Goal: Transaction & Acquisition: Download file/media

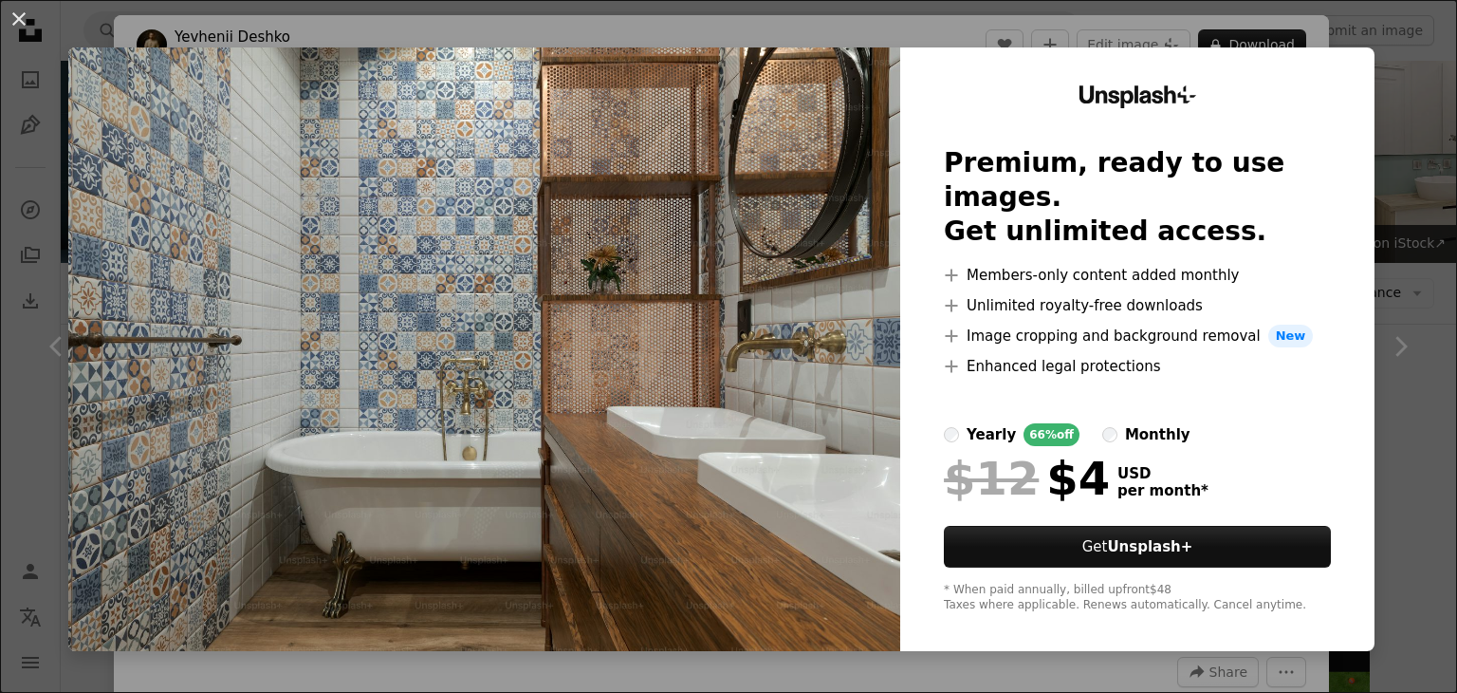
scroll to position [706, 0]
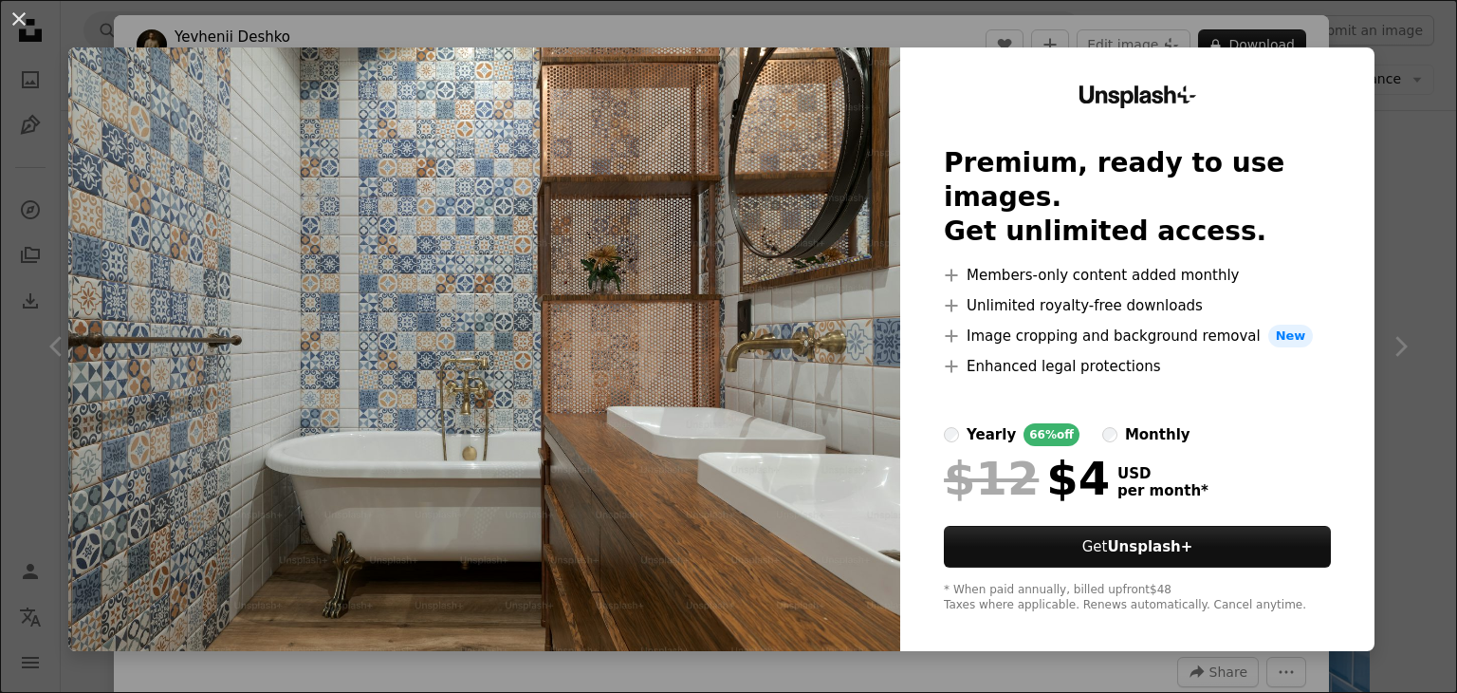
click at [1392, 79] on div "An X shape Unsplash+ Premium, ready to use images. Get unlimited access. A plus…" at bounding box center [728, 346] width 1457 height 693
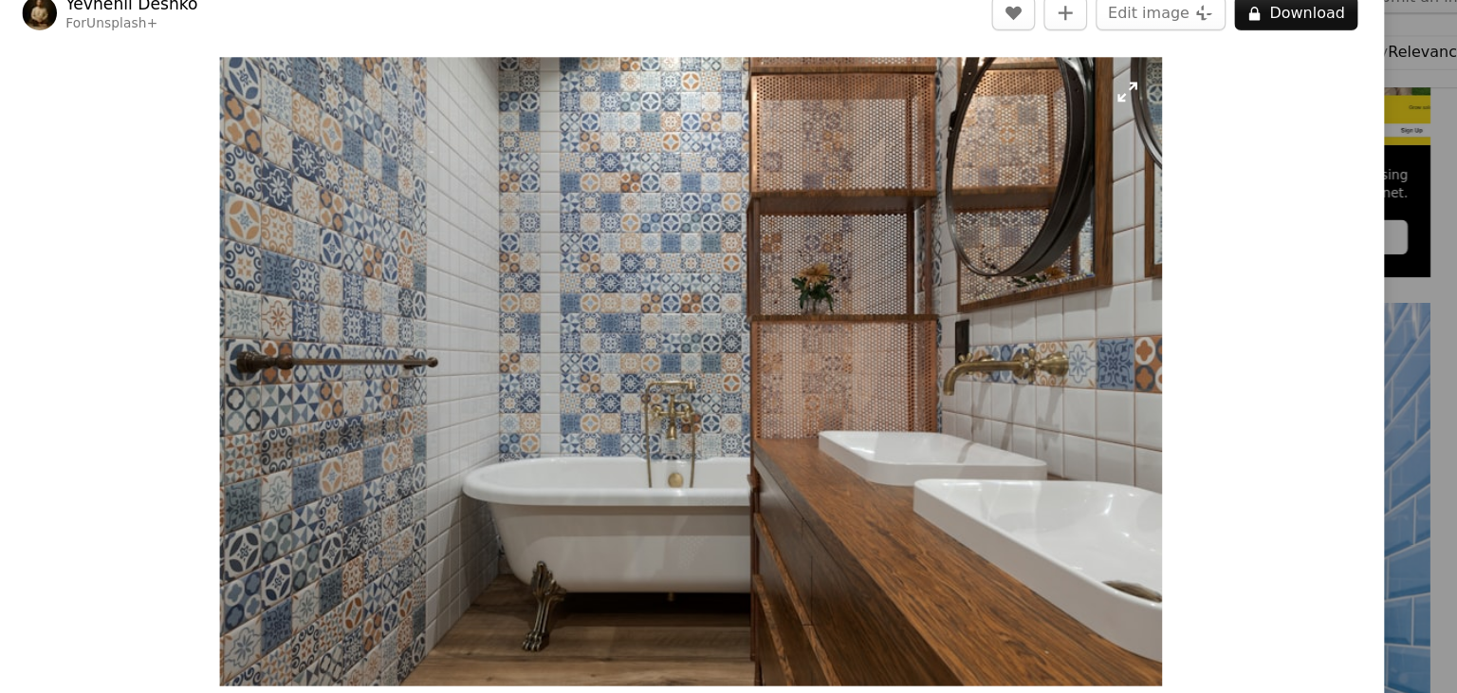
scroll to position [706, 0]
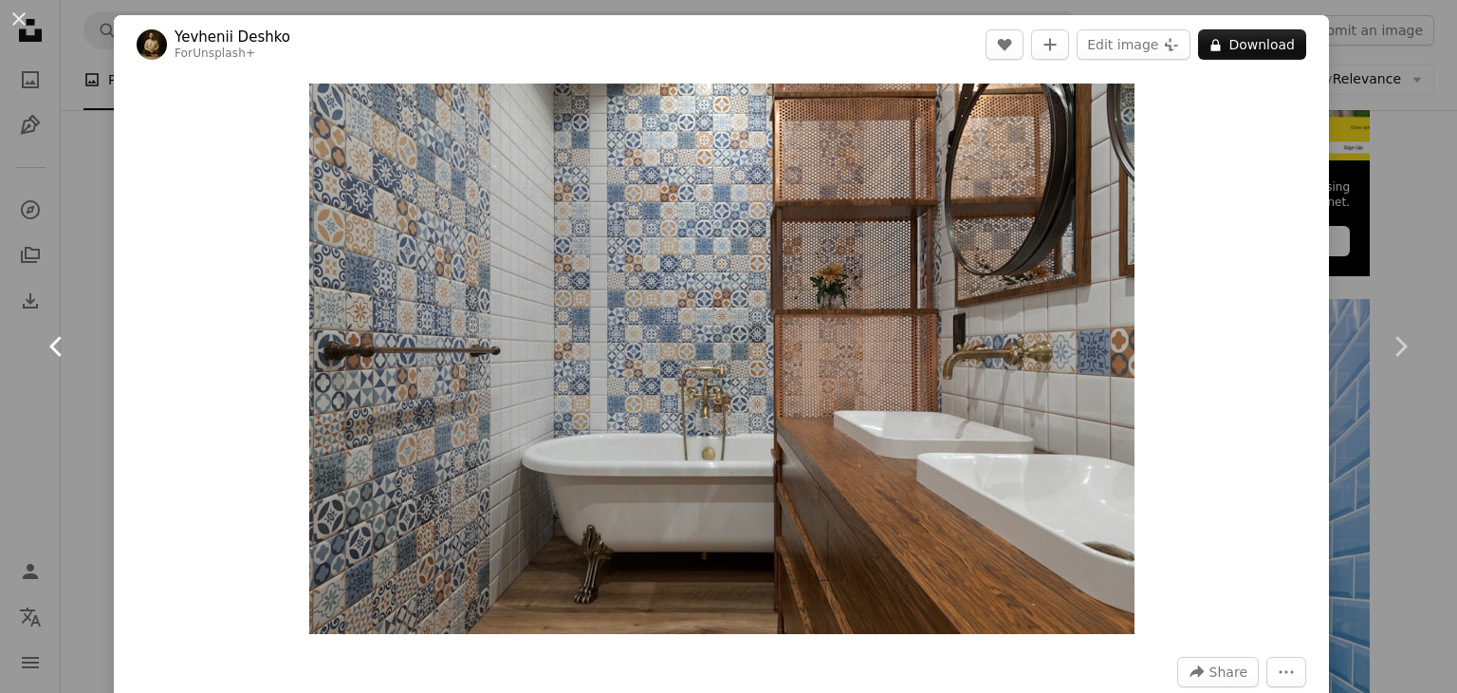
click at [50, 350] on icon "Chevron left" at bounding box center [57, 346] width 30 height 30
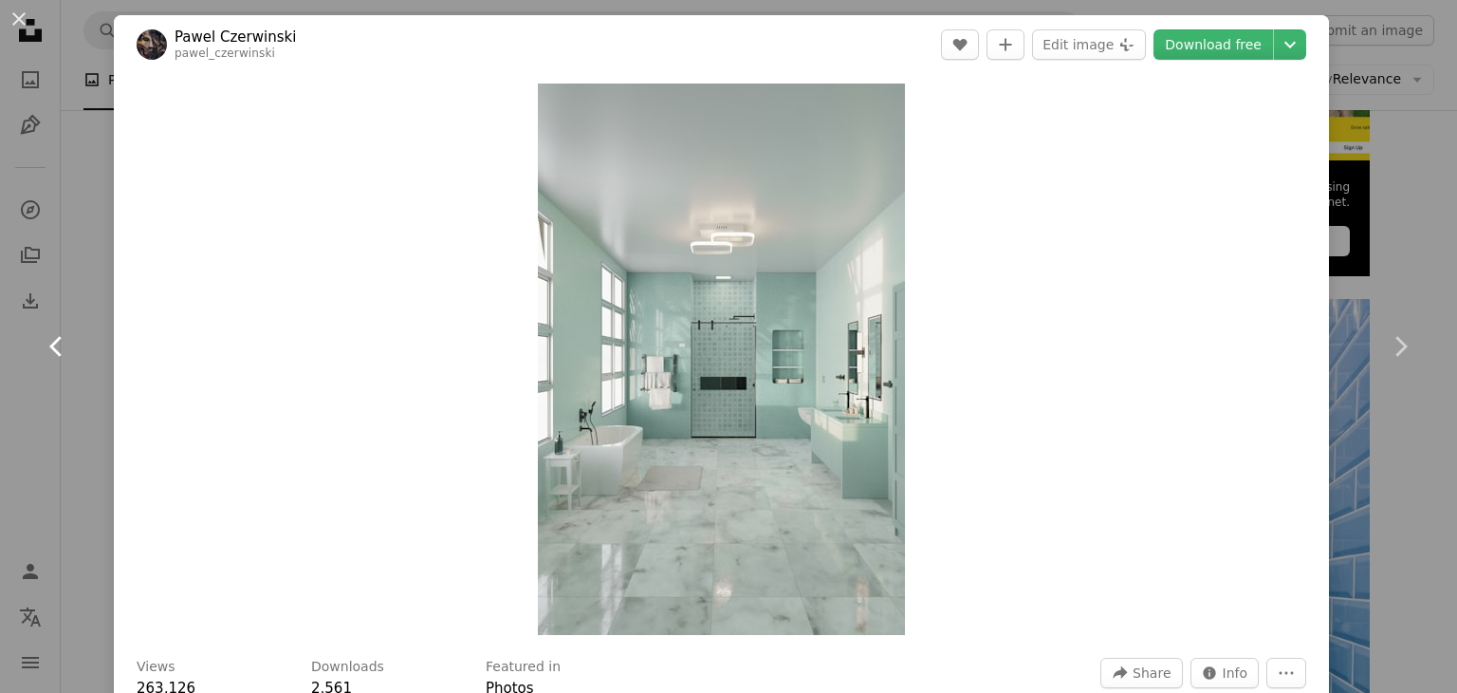
click at [54, 345] on icon "Chevron left" at bounding box center [57, 346] width 30 height 30
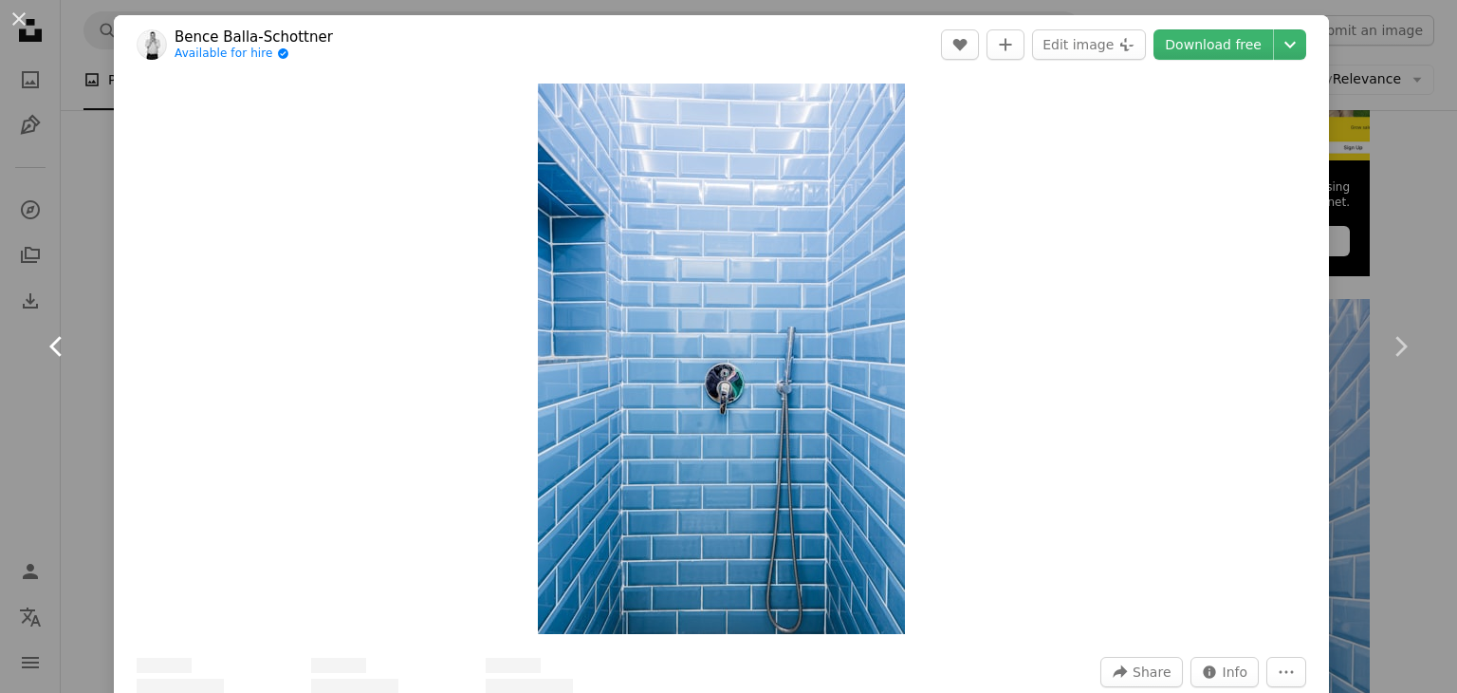
click at [54, 345] on icon "Chevron left" at bounding box center [57, 346] width 30 height 30
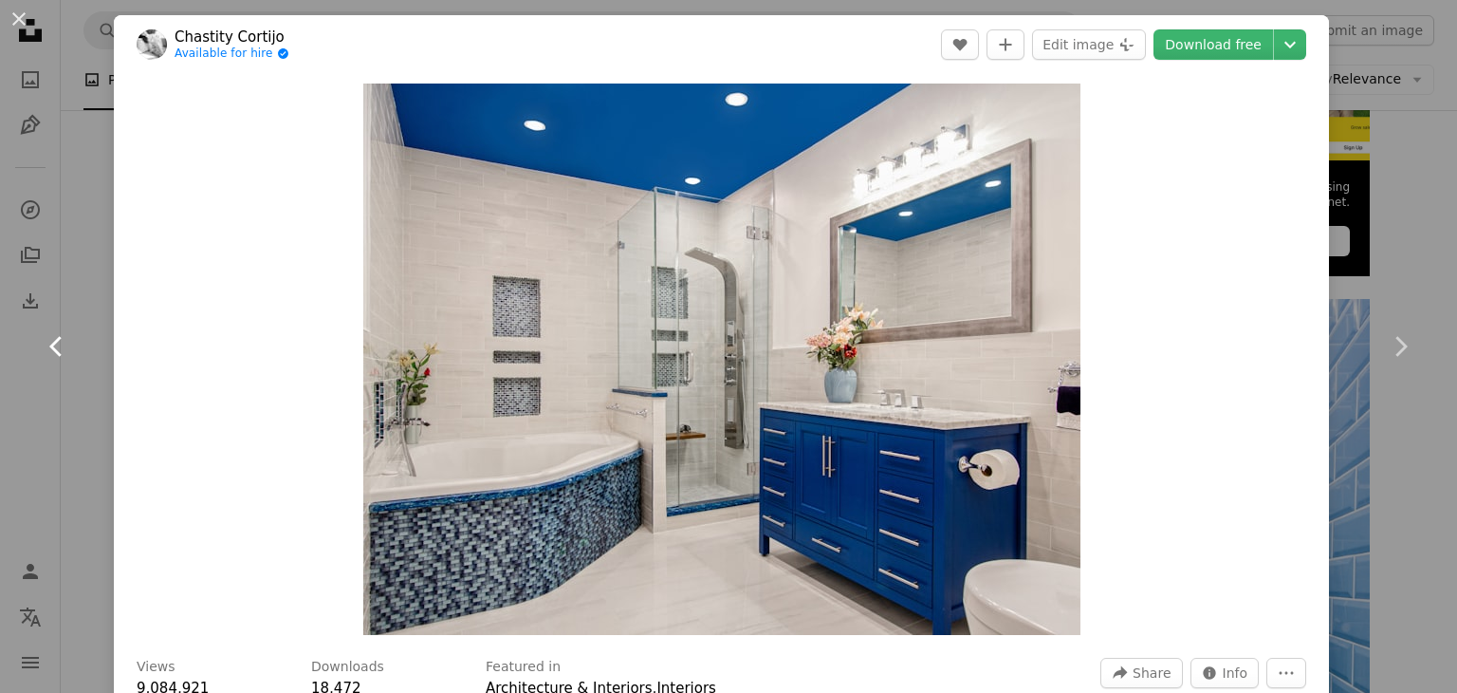
click at [54, 345] on icon "Chevron left" at bounding box center [57, 346] width 30 height 30
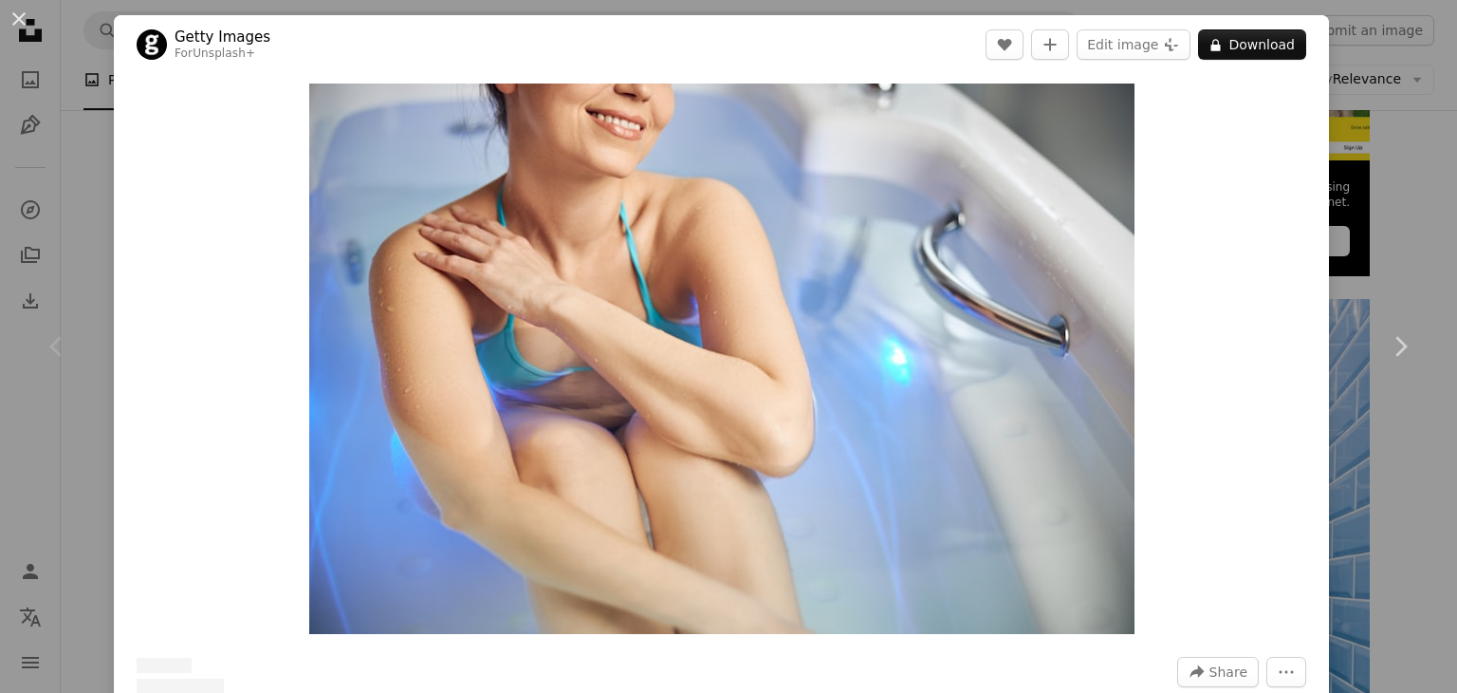
click at [54, 345] on icon "Chevron left" at bounding box center [57, 346] width 30 height 30
click at [12, 26] on button "An X shape" at bounding box center [19, 19] width 23 height 23
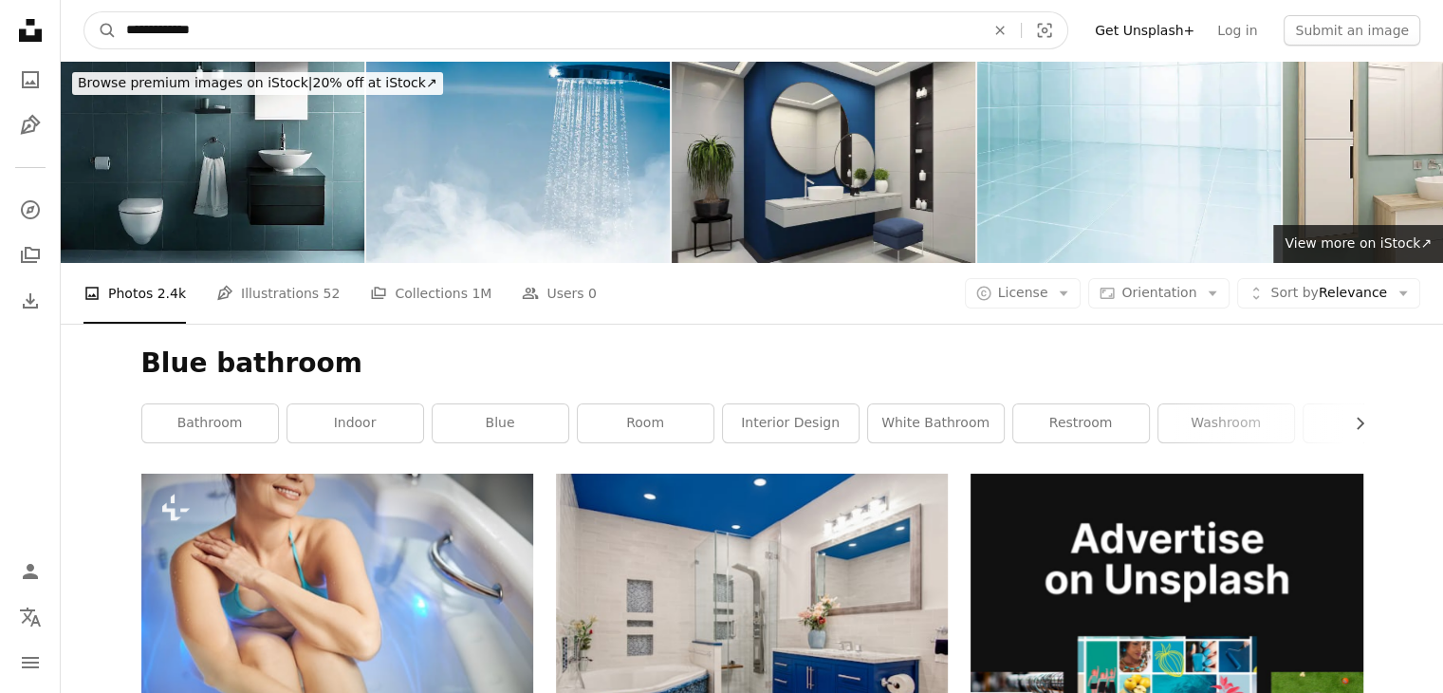
click at [154, 31] on input "**********" at bounding box center [548, 30] width 862 height 36
type input "**********"
click button "A magnifying glass" at bounding box center [100, 30] width 32 height 36
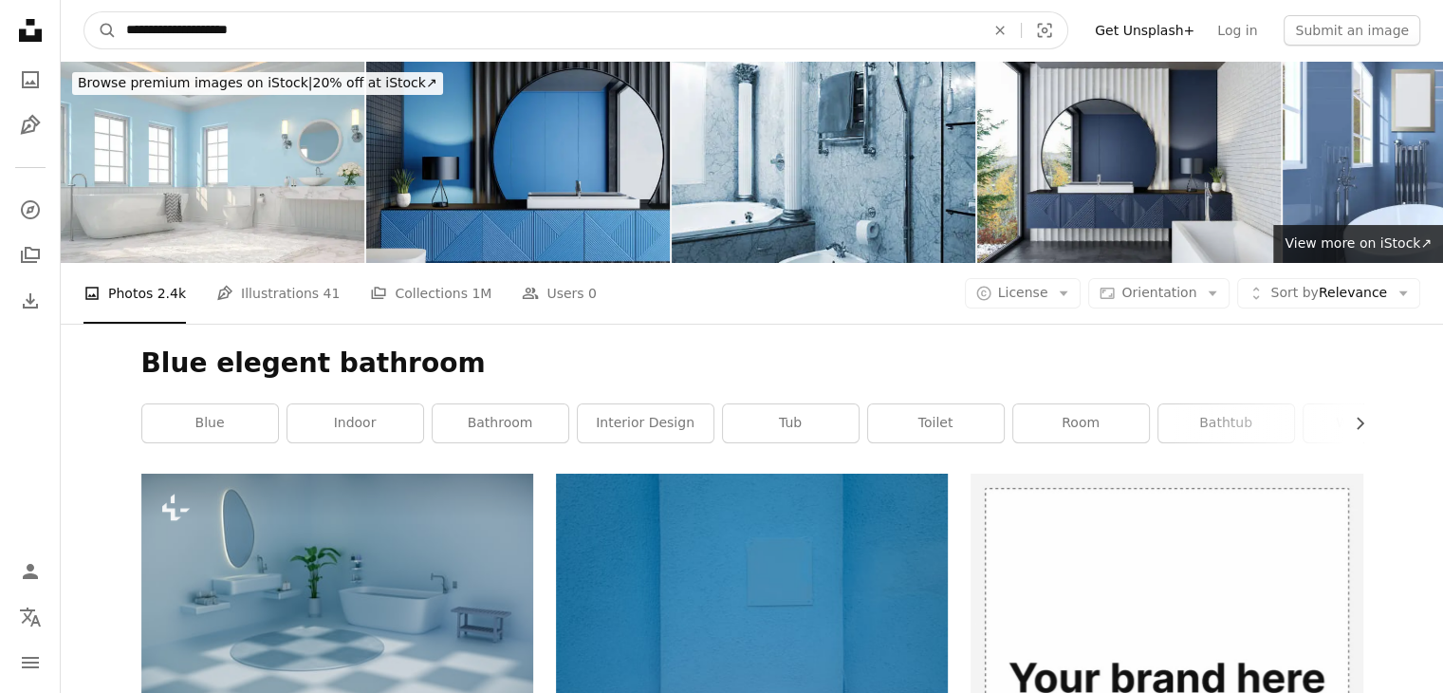
click at [182, 29] on input "**********" at bounding box center [548, 30] width 862 height 36
type input "**********"
click at [84, 12] on button "A magnifying glass" at bounding box center [100, 30] width 32 height 36
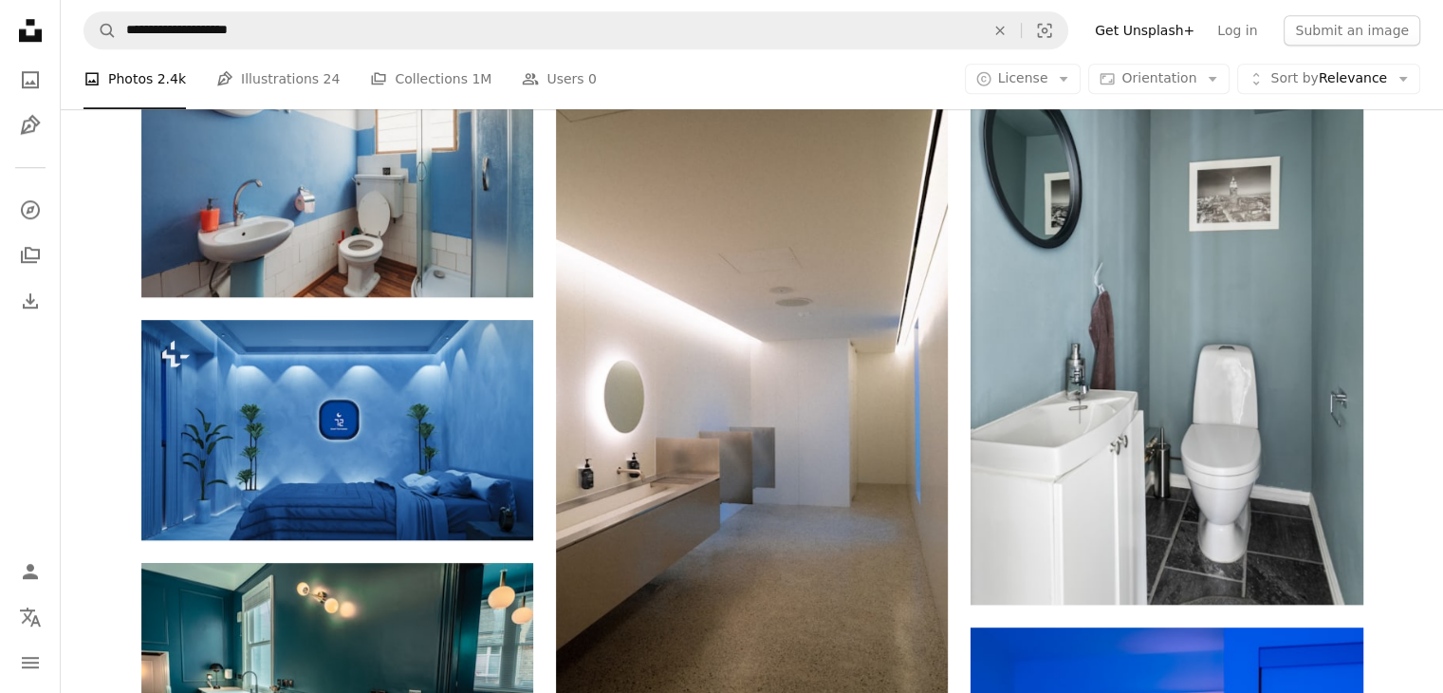
scroll to position [2000, 0]
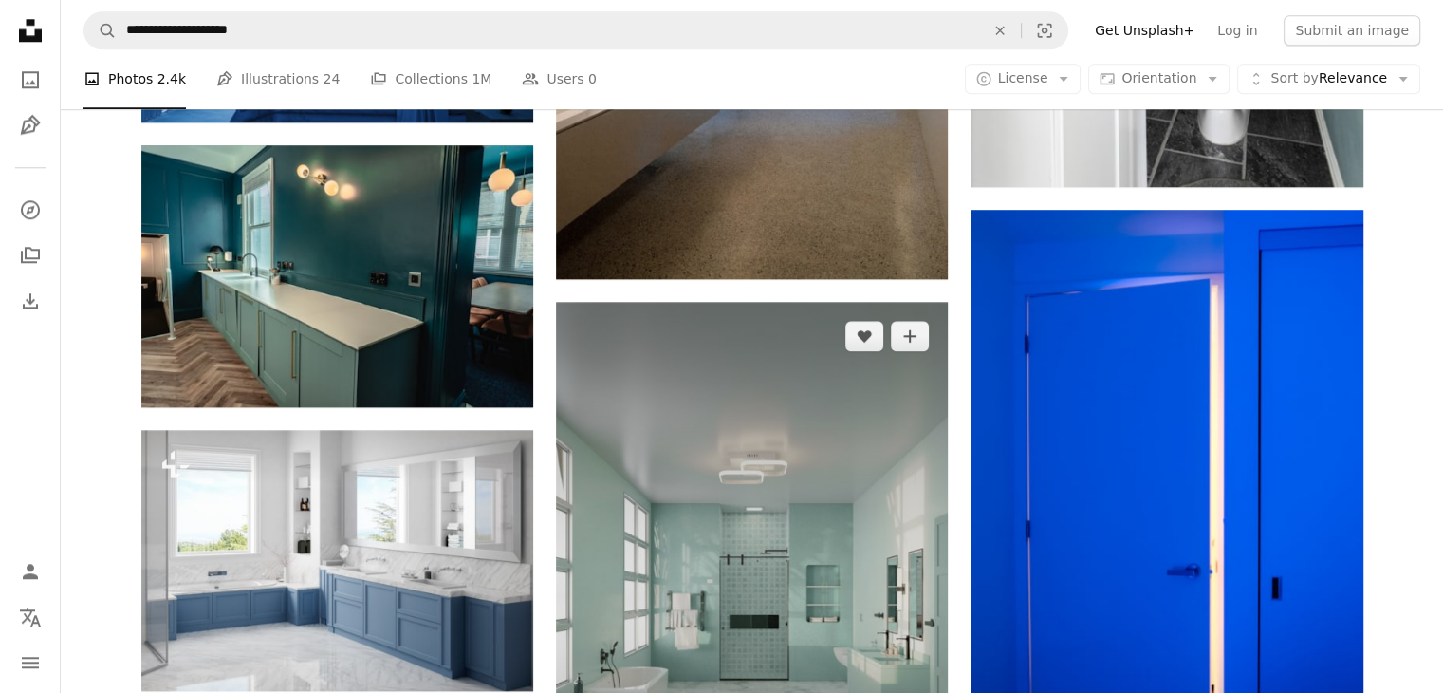
click at [811, 562] on img at bounding box center [752, 596] width 392 height 588
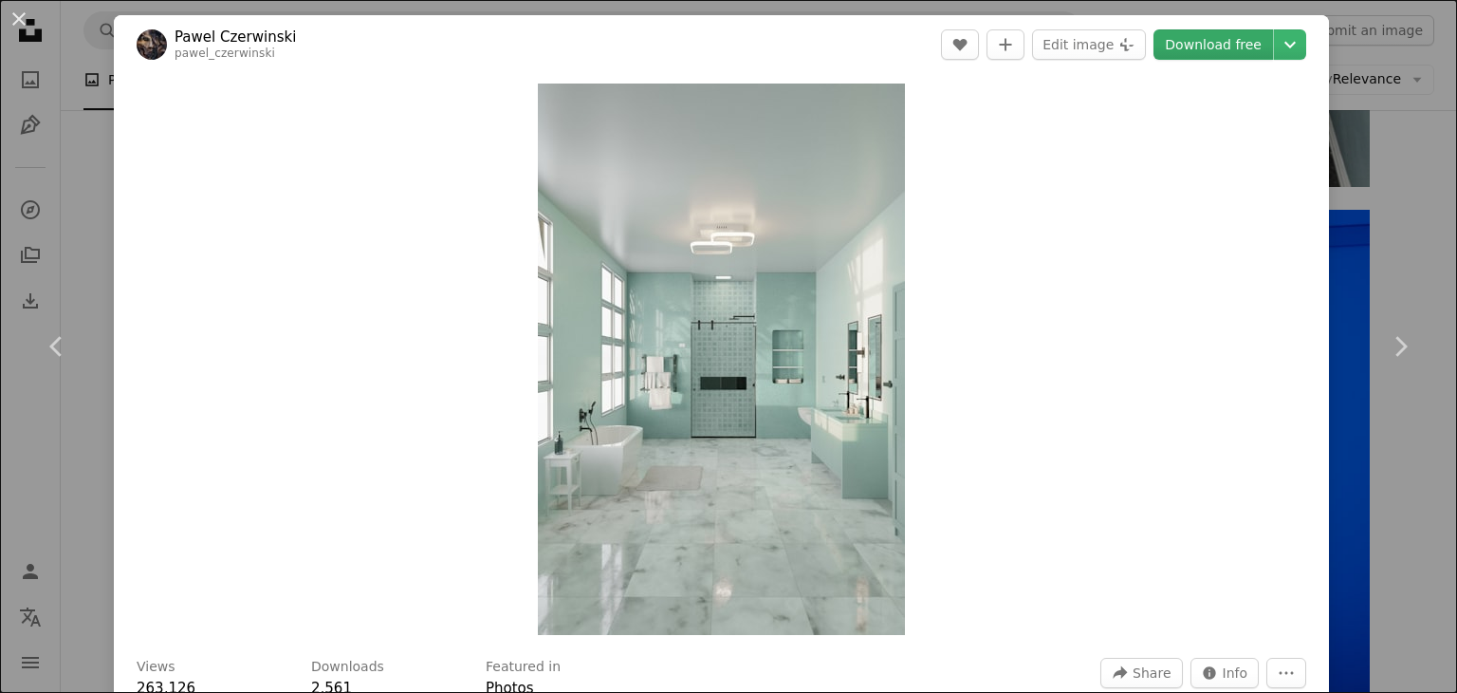
click at [1206, 54] on link "Download free" at bounding box center [1214, 44] width 120 height 30
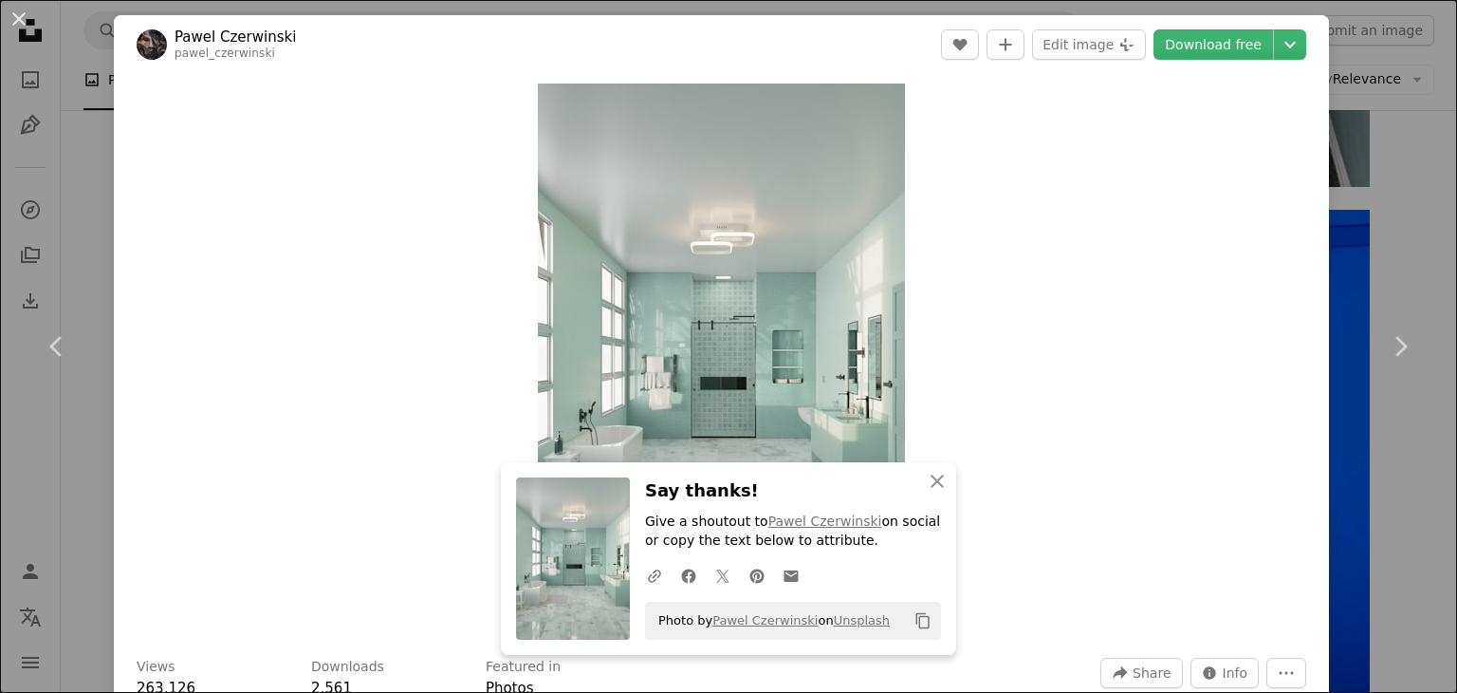
click at [919, 194] on div "Zoom in" at bounding box center [721, 359] width 1215 height 570
click at [9, 27] on button "An X shape" at bounding box center [19, 19] width 23 height 23
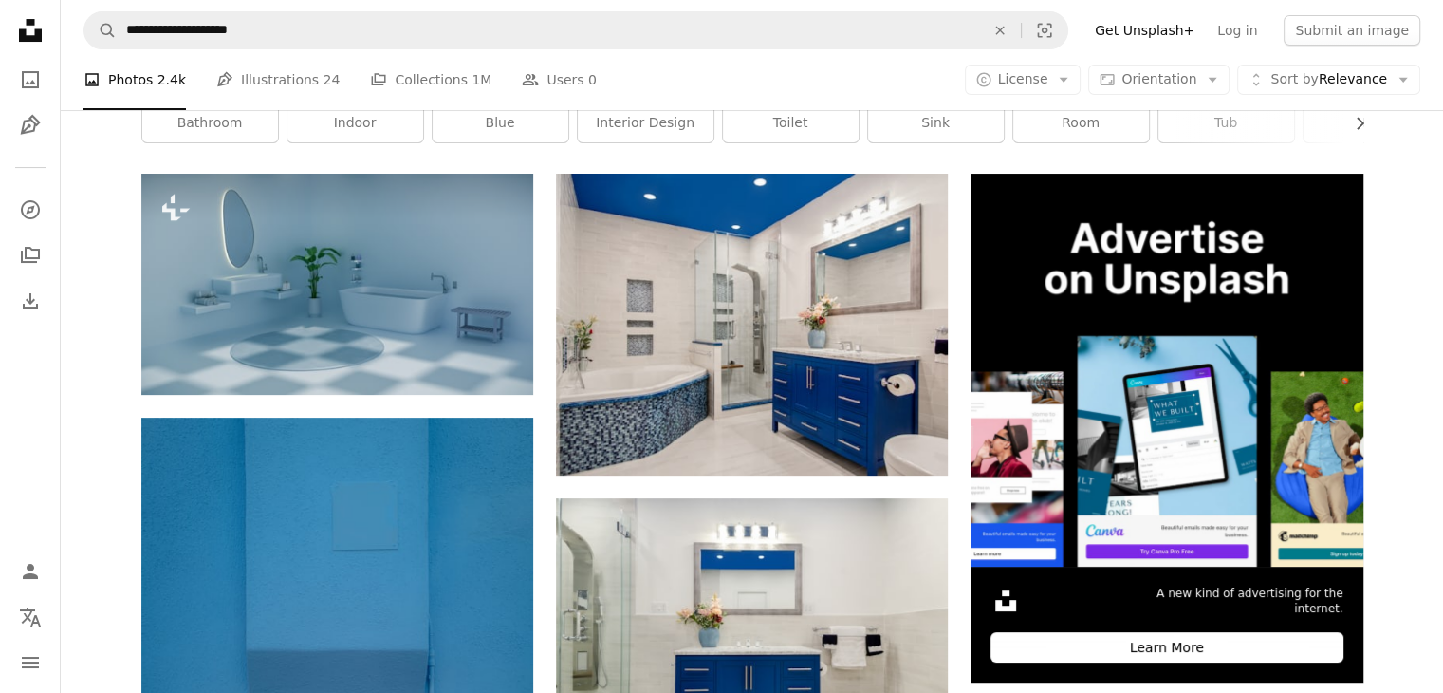
scroll to position [323, 0]
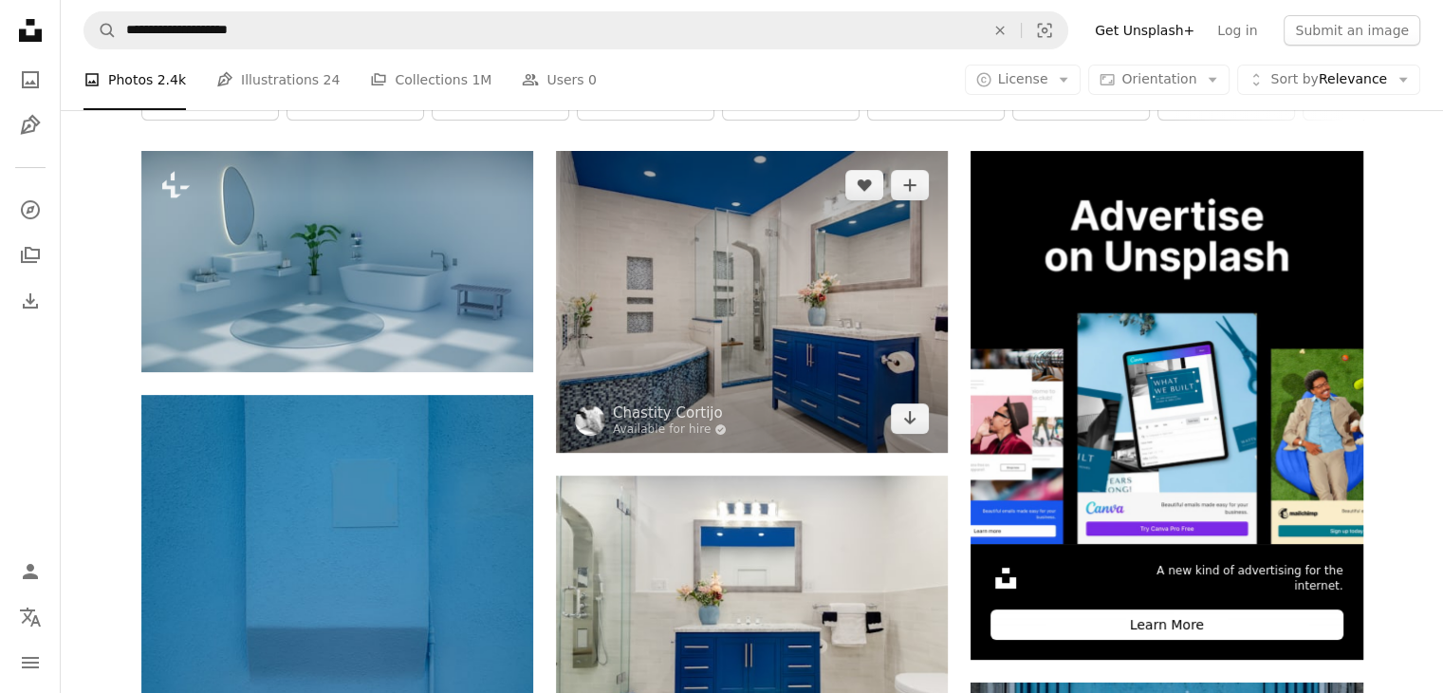
click at [644, 358] on img at bounding box center [752, 301] width 392 height 301
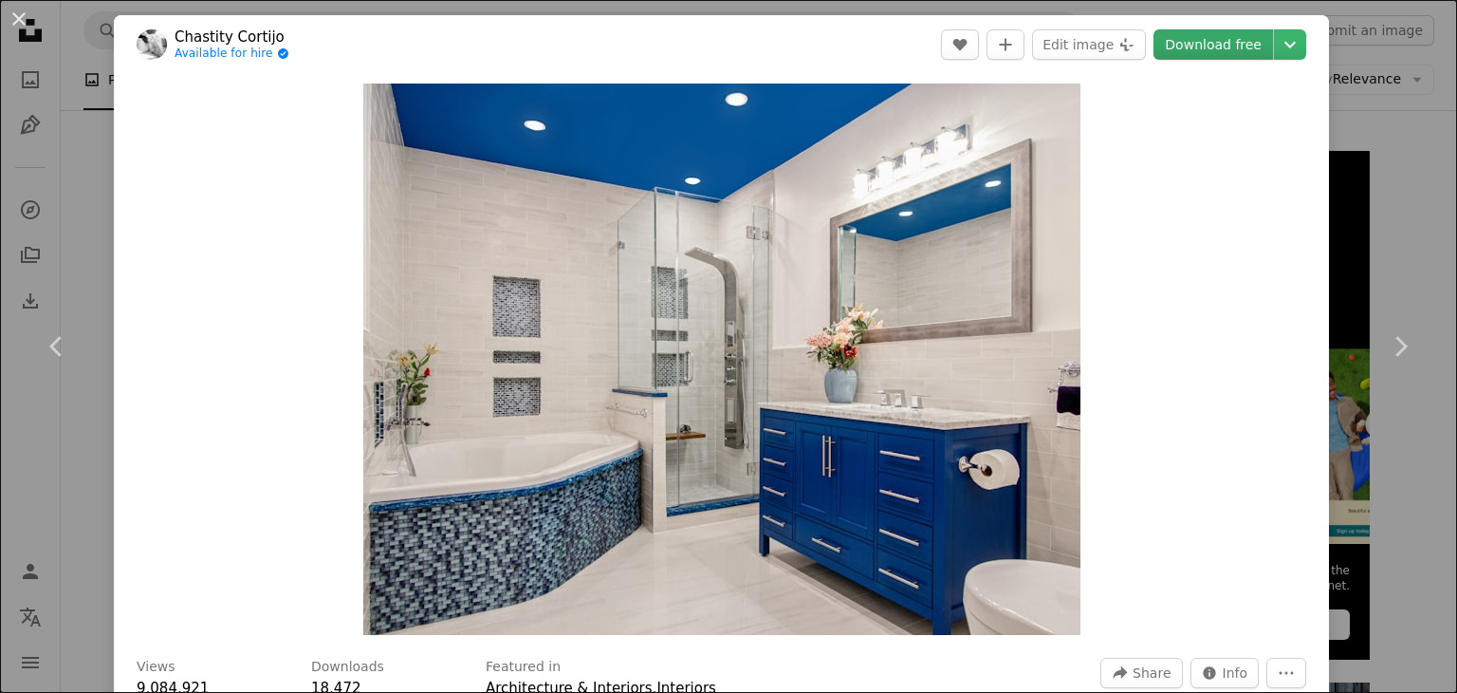
click at [1198, 39] on link "Download free" at bounding box center [1214, 44] width 120 height 30
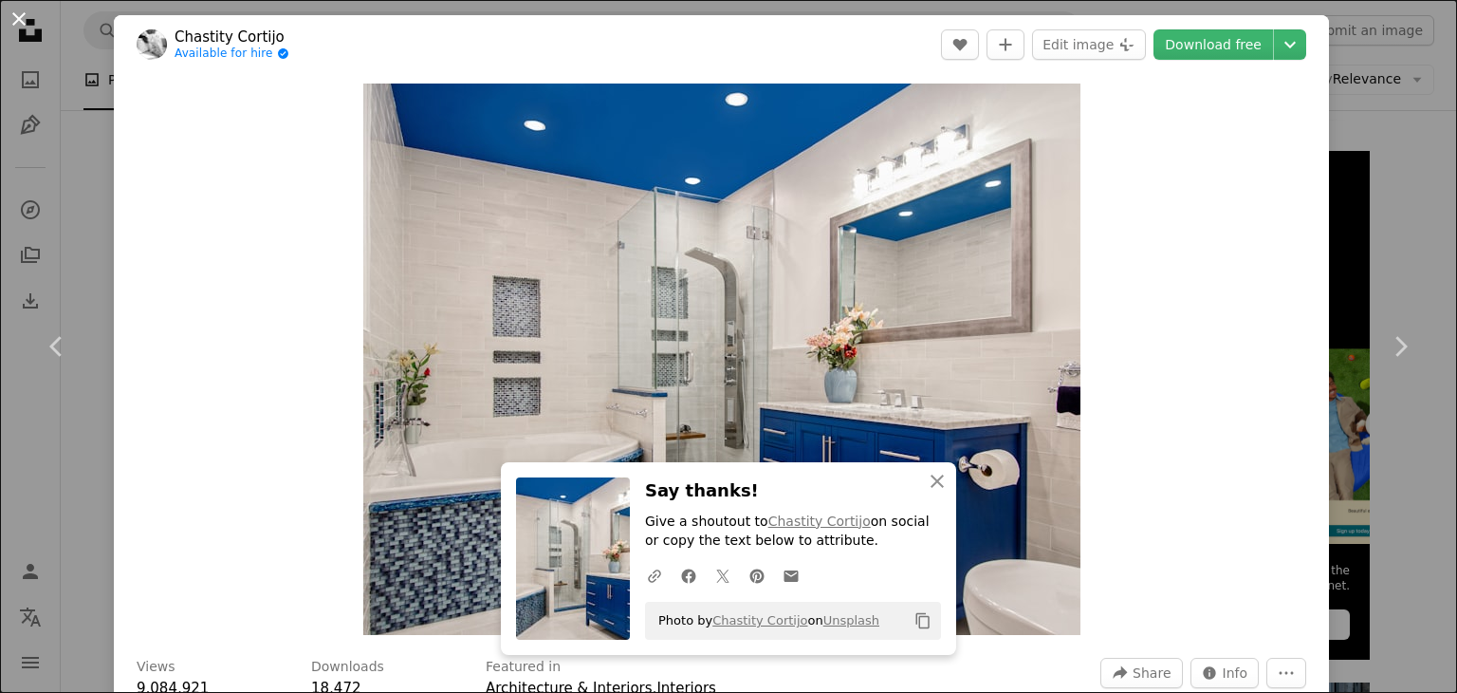
click at [17, 24] on button "An X shape" at bounding box center [19, 19] width 23 height 23
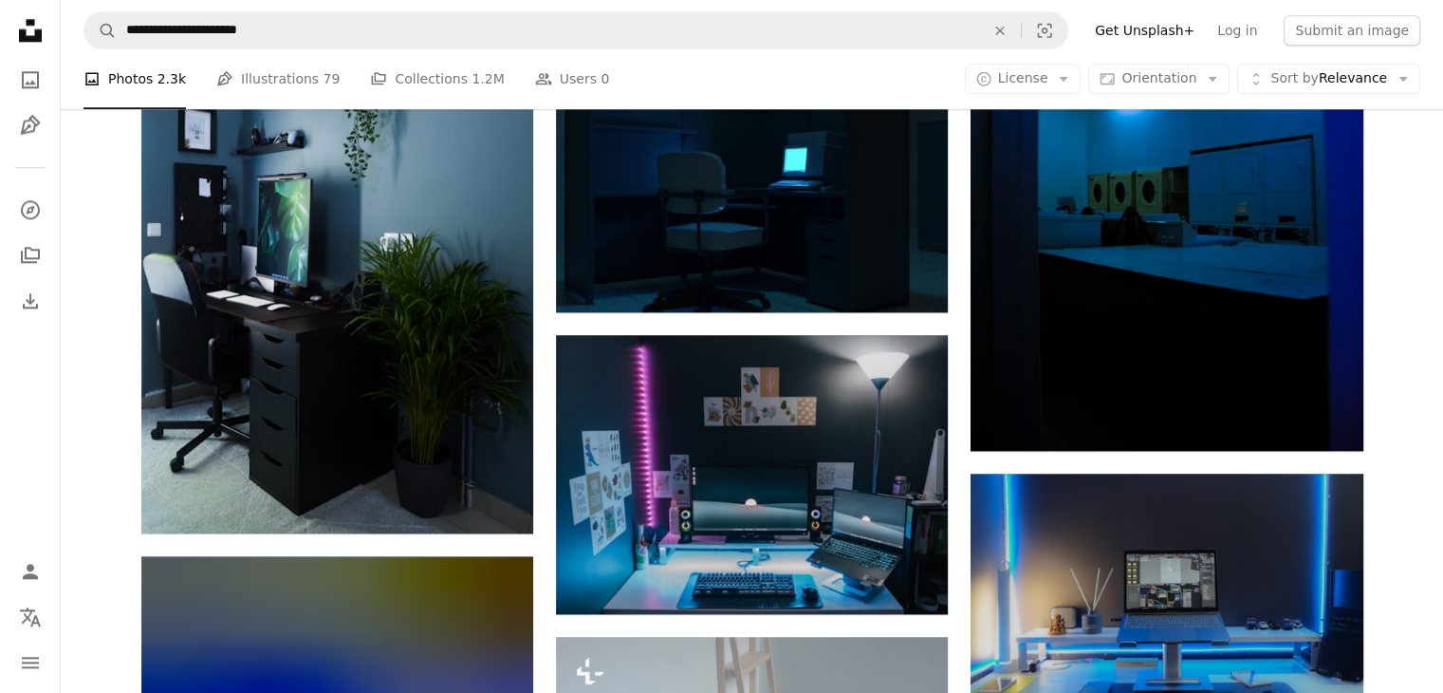
scroll to position [2266, 0]
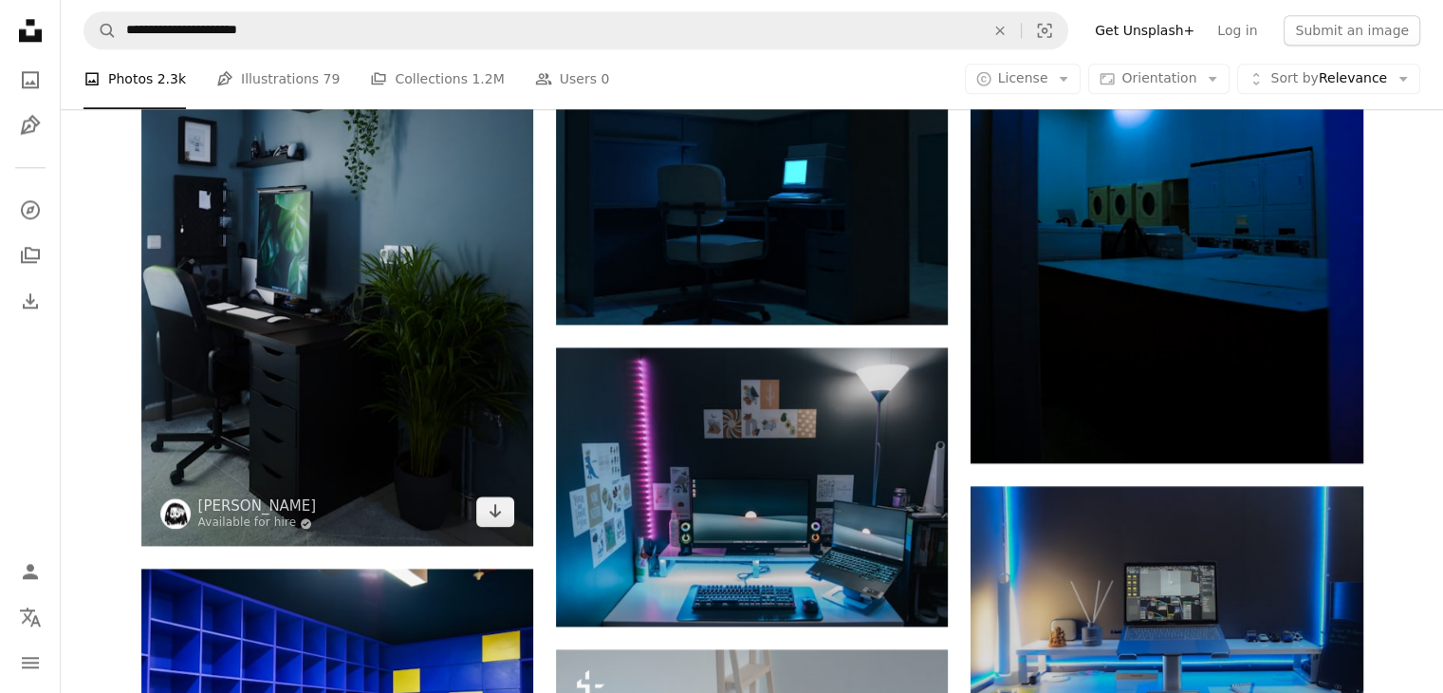
drag, startPoint x: 379, startPoint y: 308, endPoint x: 317, endPoint y: 307, distance: 62.6
click at [317, 307] on img at bounding box center [337, 258] width 392 height 573
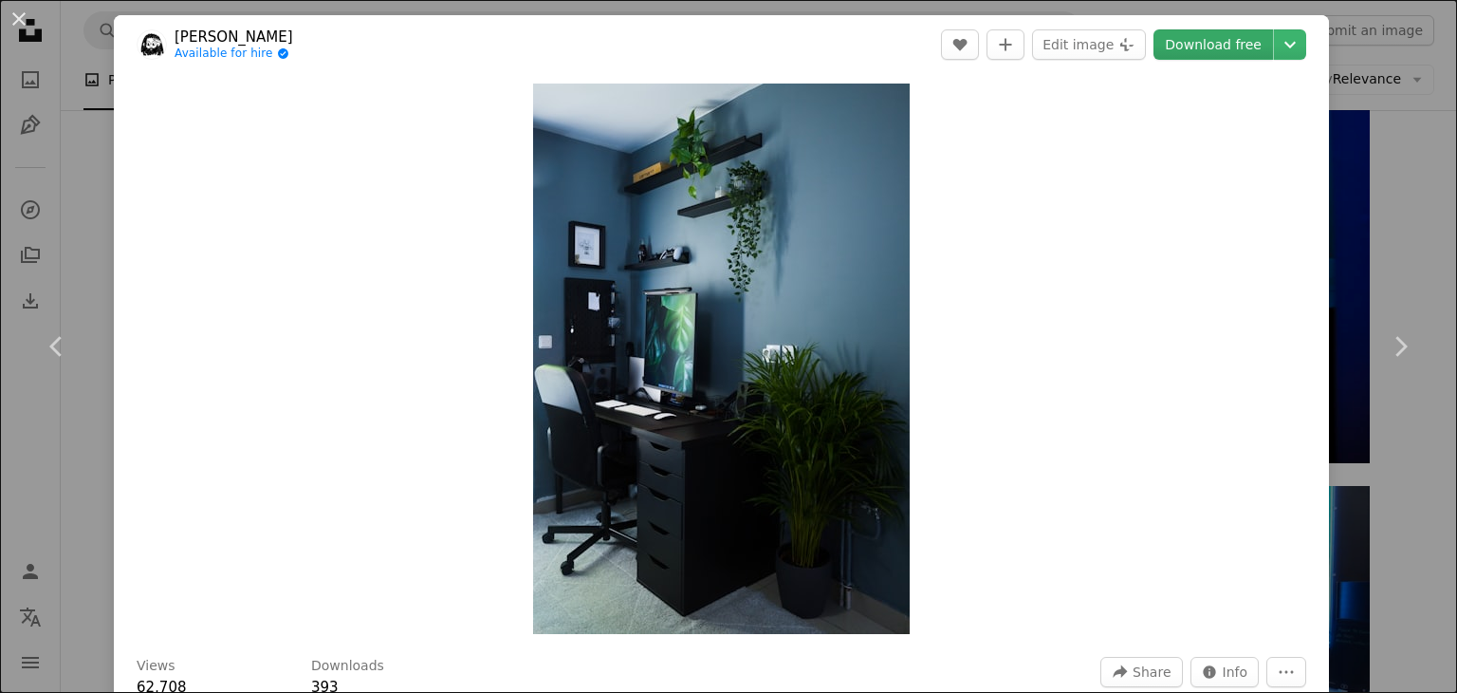
click at [1202, 50] on link "Download free" at bounding box center [1214, 44] width 120 height 30
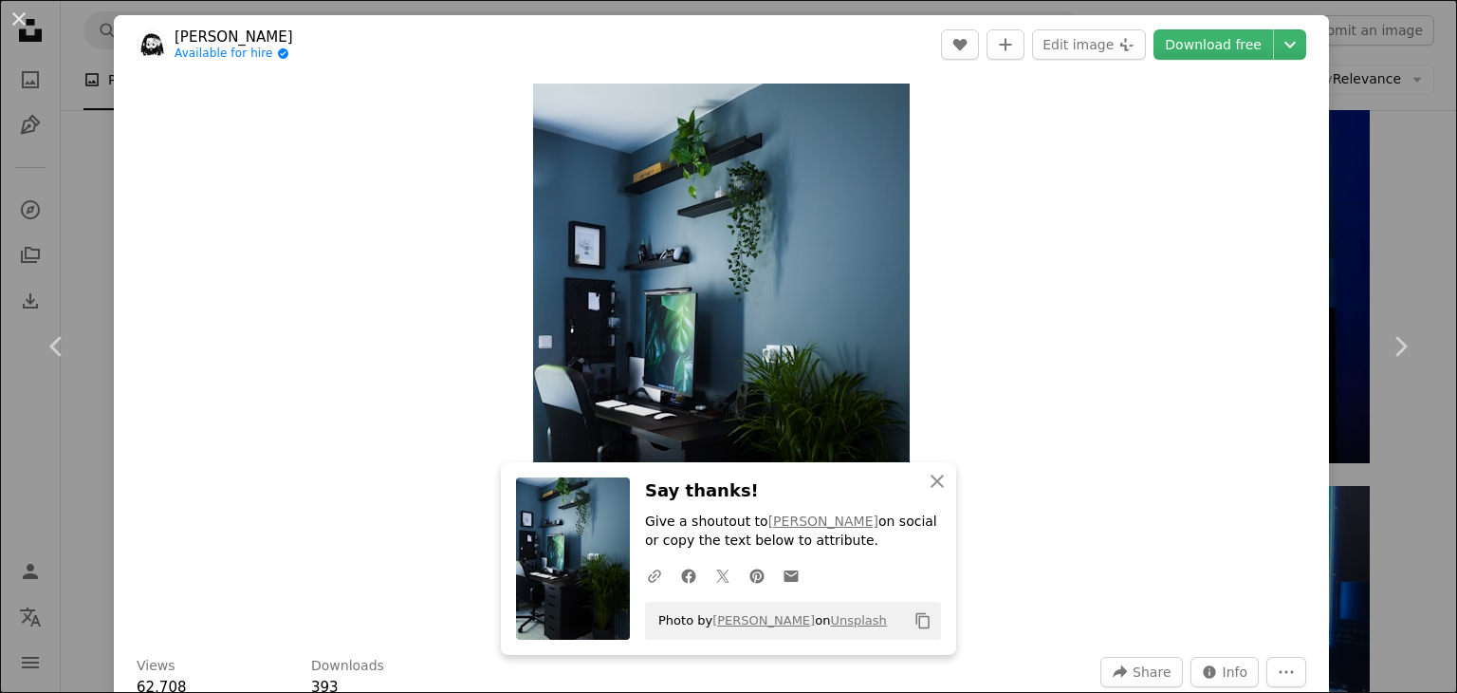
click at [1395, 208] on div "An X shape Chevron left Chevron right An X shape Close Say thanks! Give a shout…" at bounding box center [728, 346] width 1457 height 693
